Goal: Task Accomplishment & Management: Use online tool/utility

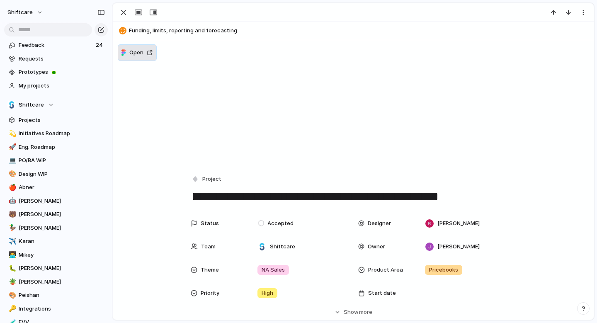
click at [145, 58] on button "Open" at bounding box center [137, 52] width 39 height 17
click at [122, 57] on button "Open" at bounding box center [137, 52] width 39 height 17
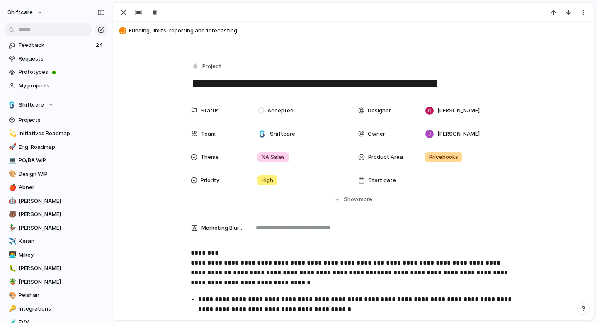
scroll to position [70, 0]
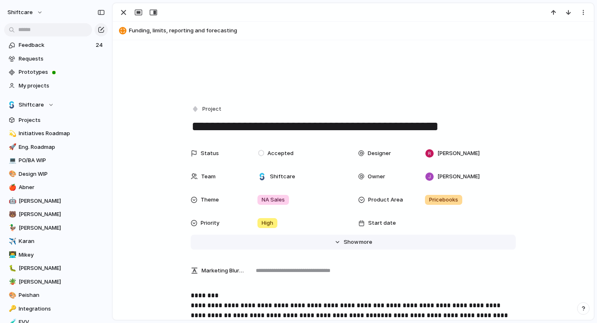
click at [344, 239] on span "Show" at bounding box center [351, 242] width 15 height 8
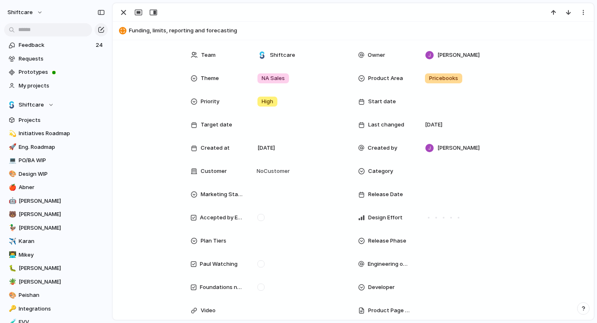
scroll to position [0, 0]
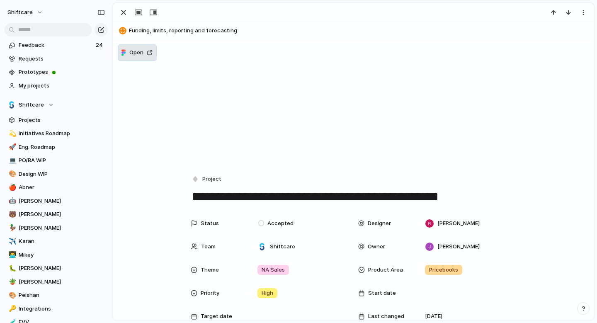
click at [137, 59] on button "Open" at bounding box center [137, 52] width 39 height 17
click at [139, 56] on span "Open" at bounding box center [136, 53] width 14 height 8
click at [149, 53] on button "Open" at bounding box center [137, 52] width 39 height 17
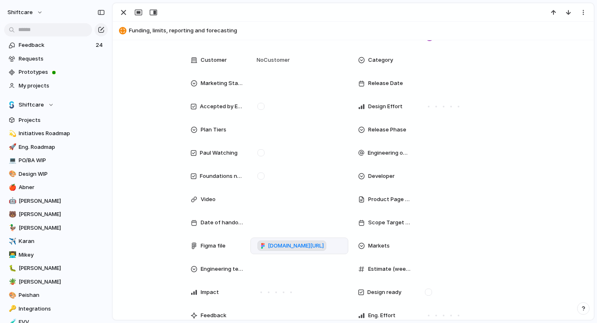
click at [283, 242] on span "[DOMAIN_NAME][URL]" at bounding box center [296, 246] width 56 height 8
